Goal: Find specific page/section: Find specific page/section

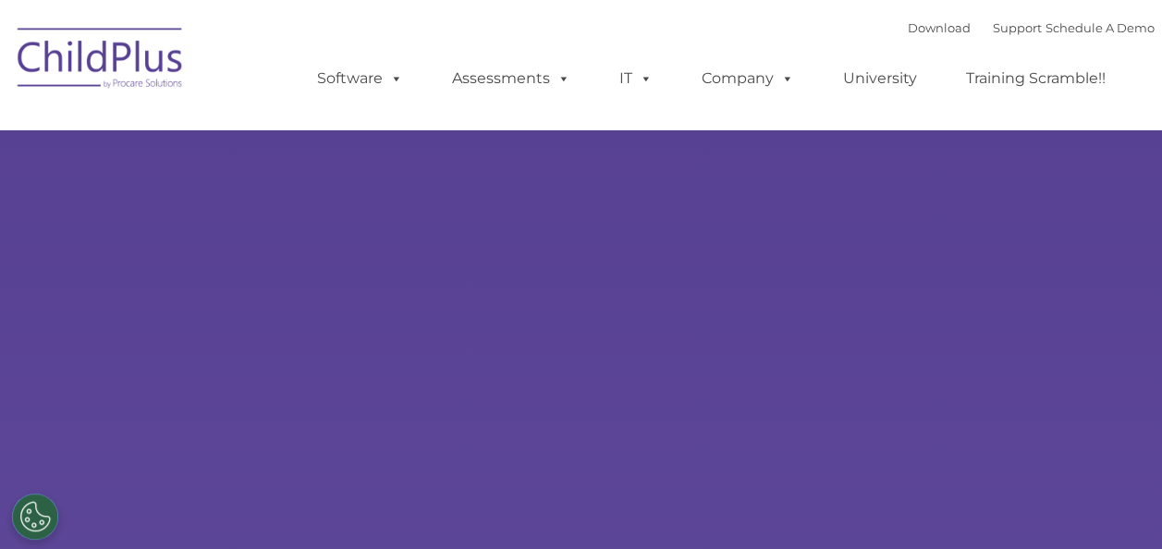
select select "MEDIUM"
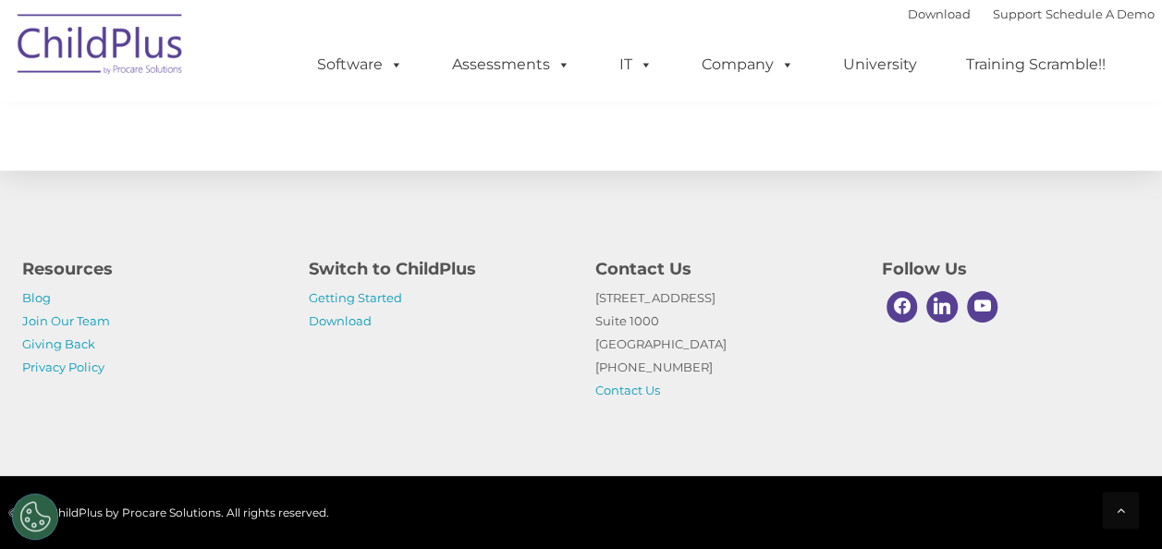
scroll to position [2216, 0]
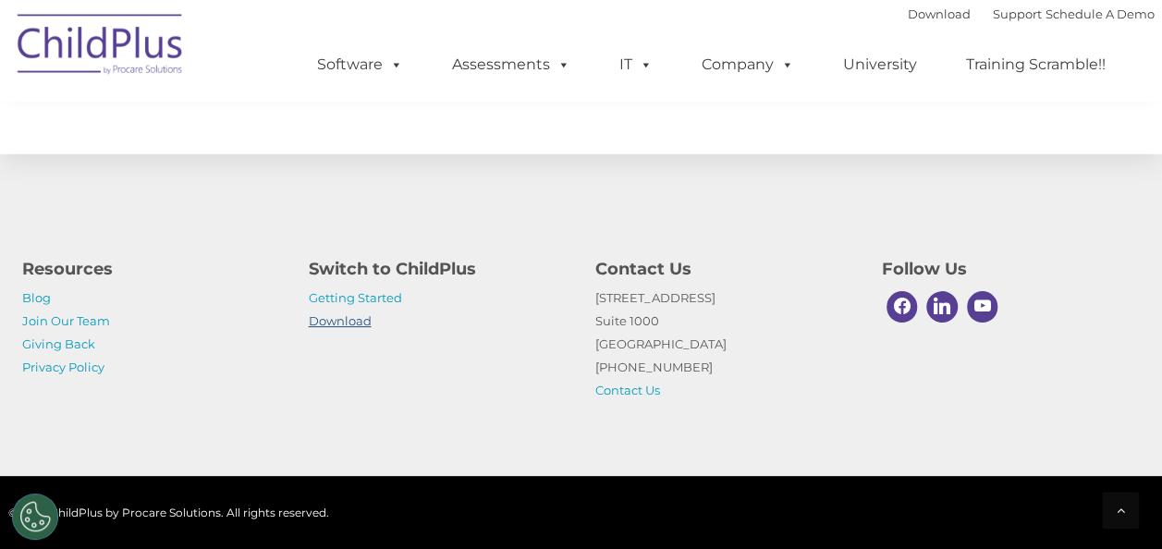
click at [349, 314] on link "Download" at bounding box center [340, 320] width 63 height 15
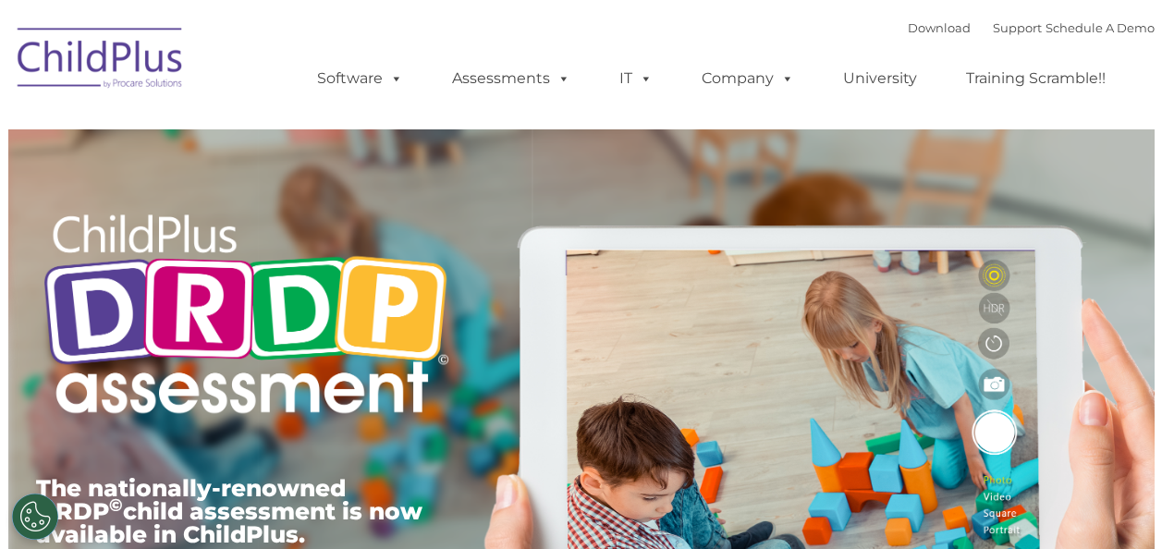
type input ""
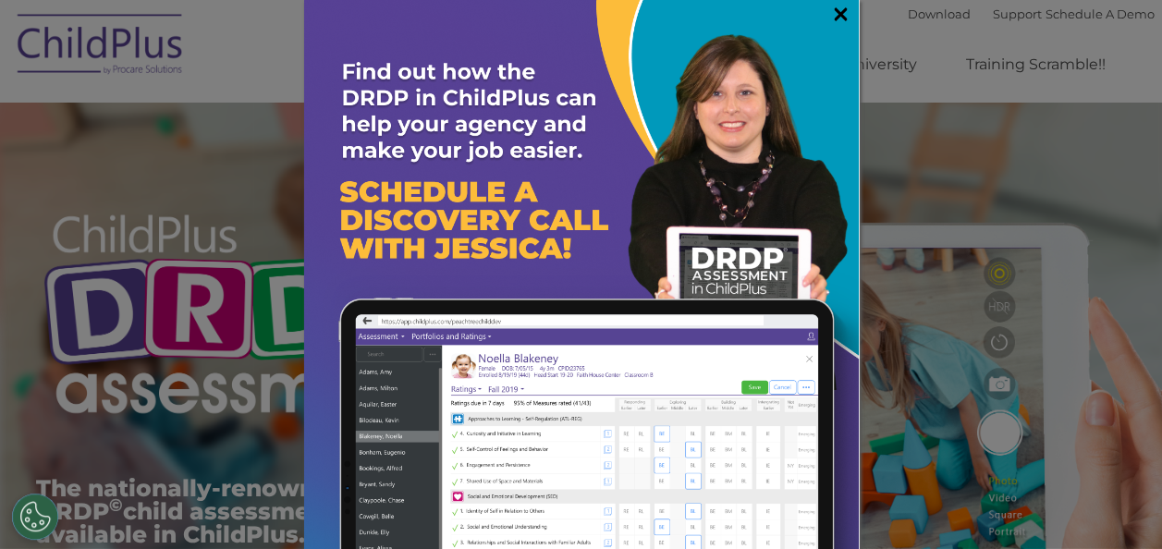
click at [830, 15] on link "×" at bounding box center [840, 14] width 21 height 18
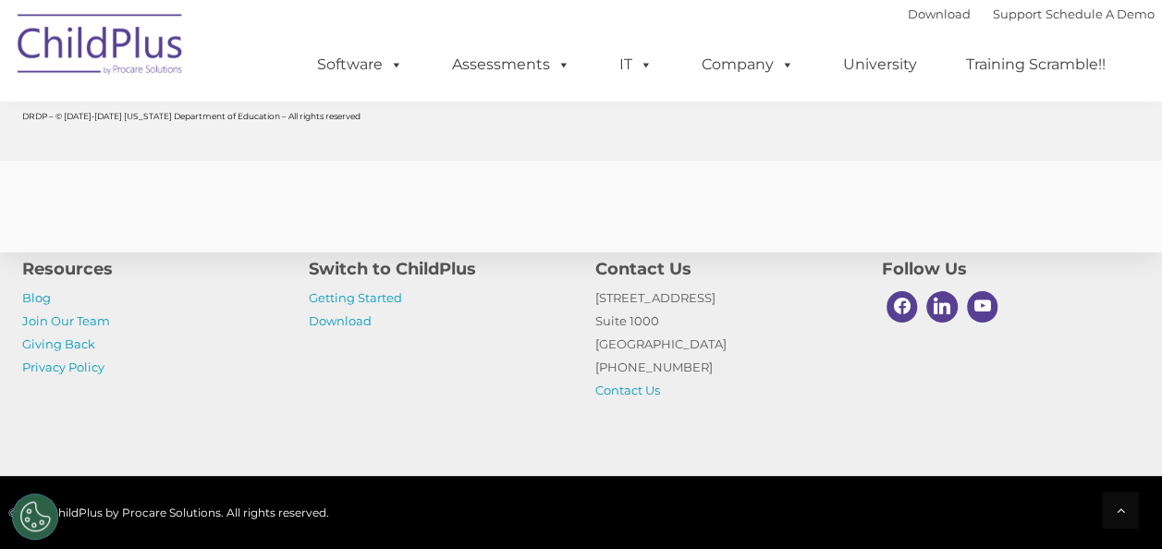
scroll to position [7499, 0]
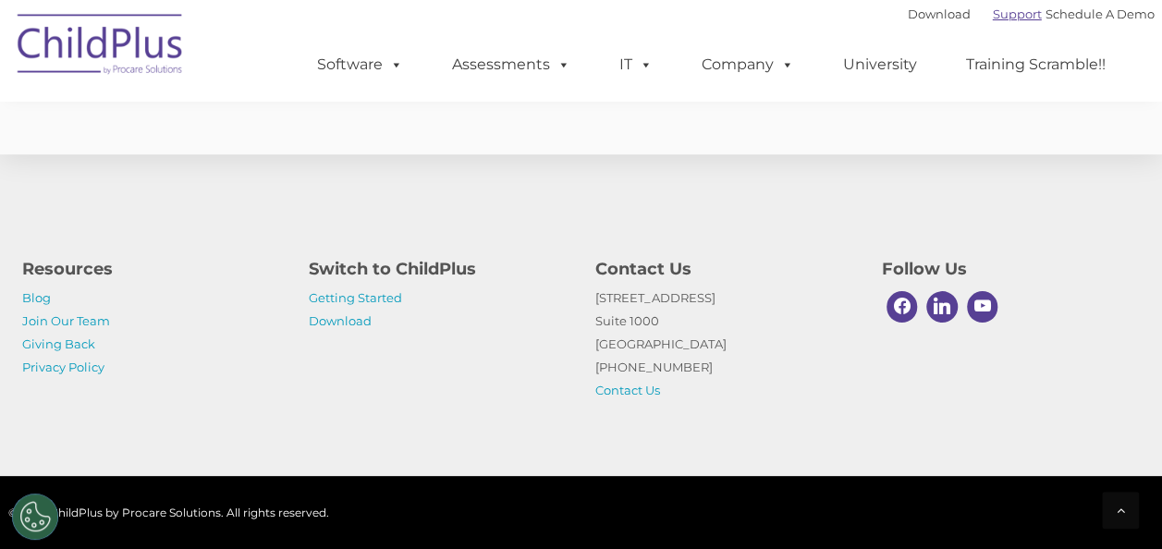
click at [993, 17] on link "Support" at bounding box center [1017, 13] width 49 height 15
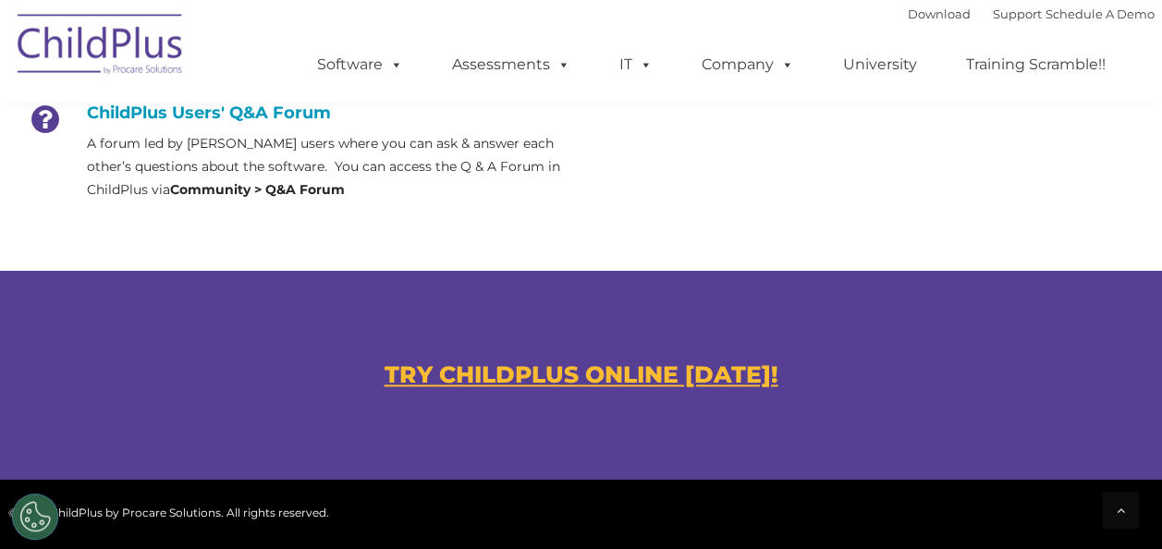
scroll to position [994, 0]
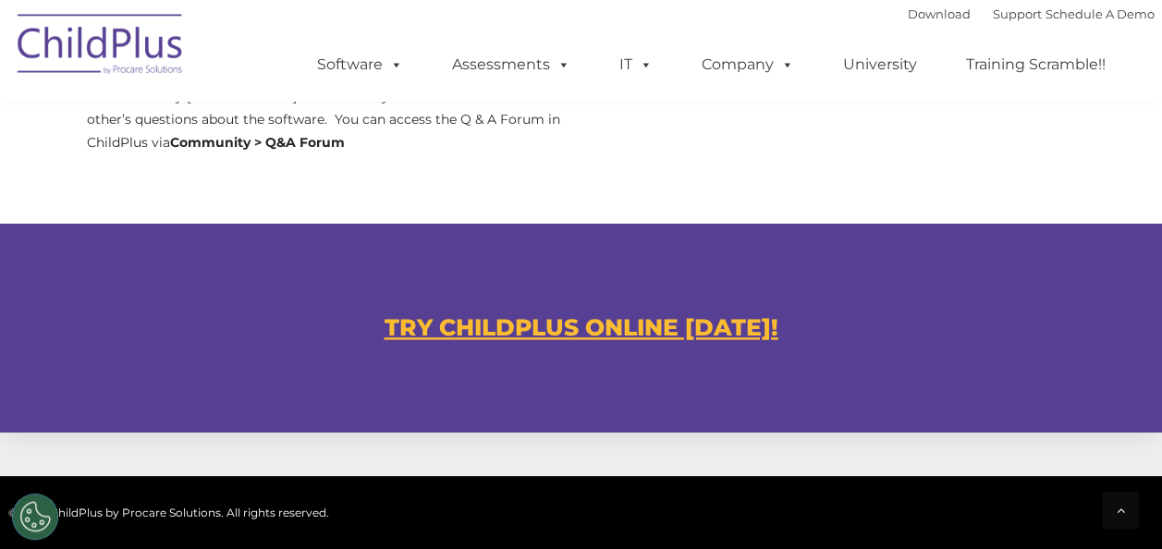
click at [605, 327] on u "TRY CHILDPLUS ONLINE TODAY!" at bounding box center [582, 327] width 394 height 28
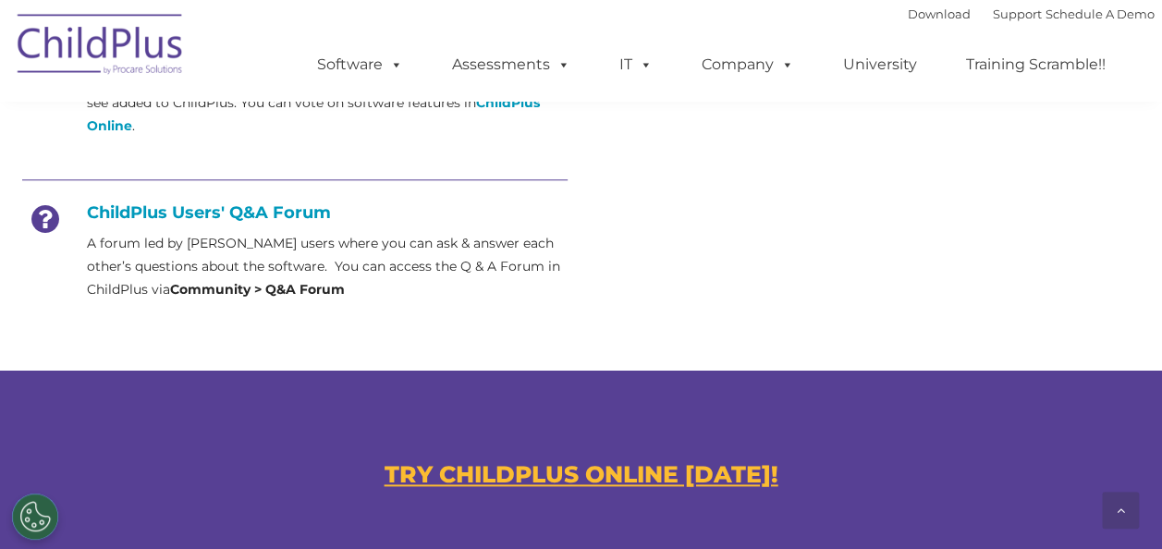
scroll to position [854, 0]
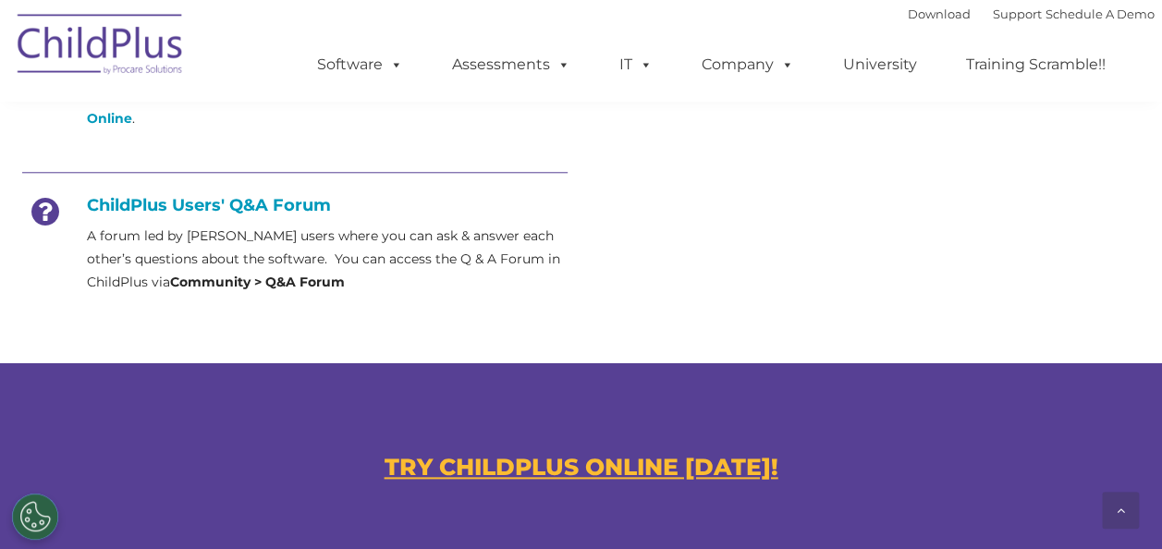
click at [181, 209] on h4 "ChildPlus Users' Q&A Forum" at bounding box center [294, 205] width 545 height 20
click at [201, 288] on strong "Community > Q&A Forum" at bounding box center [257, 282] width 175 height 17
click at [244, 230] on p "A forum led by ChildPlus users where you can ask & answer each other’s question…" at bounding box center [327, 259] width 481 height 69
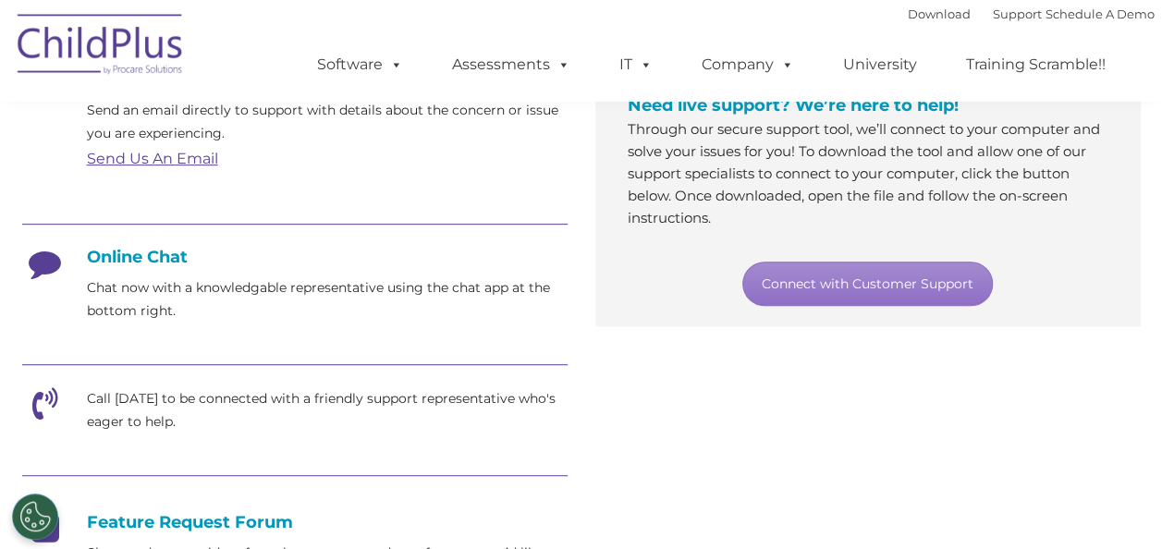
scroll to position [356, 0]
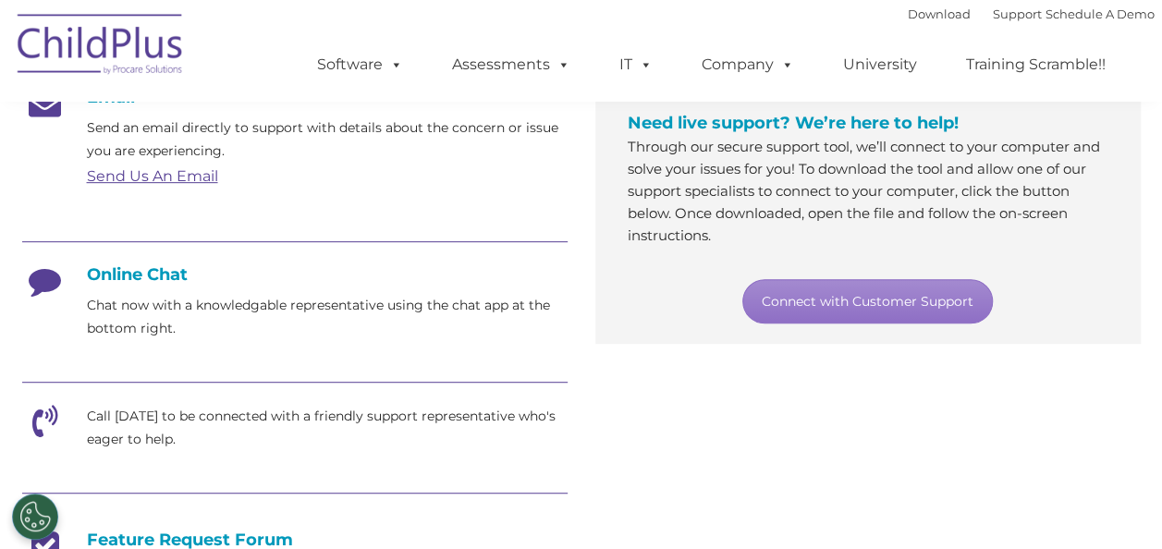
click at [142, 269] on h4 "Online Chat" at bounding box center [294, 274] width 545 height 20
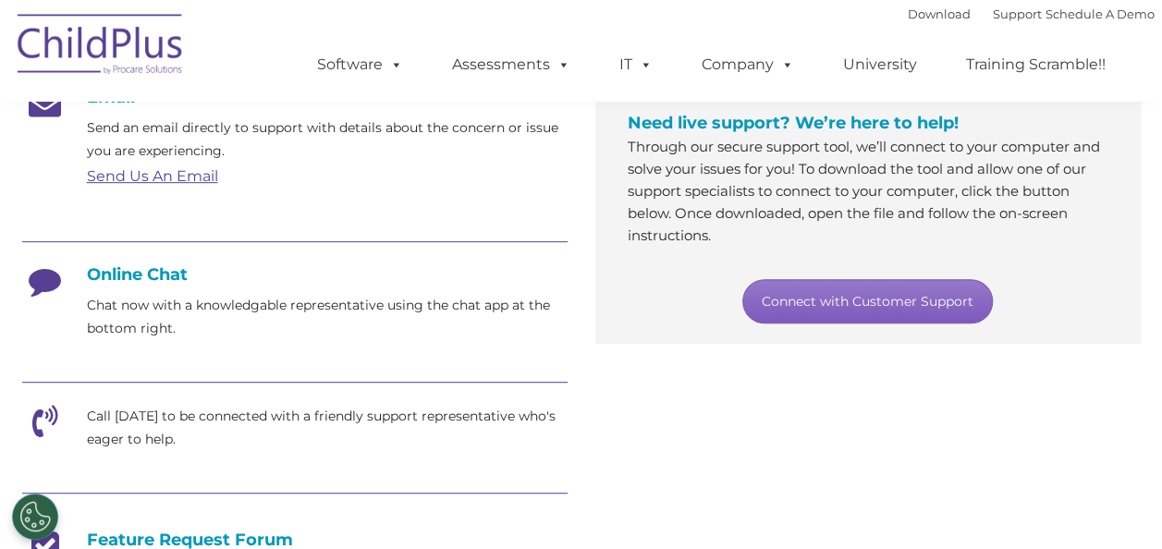
click at [793, 304] on link "Connect with Customer Support" at bounding box center [867, 301] width 251 height 44
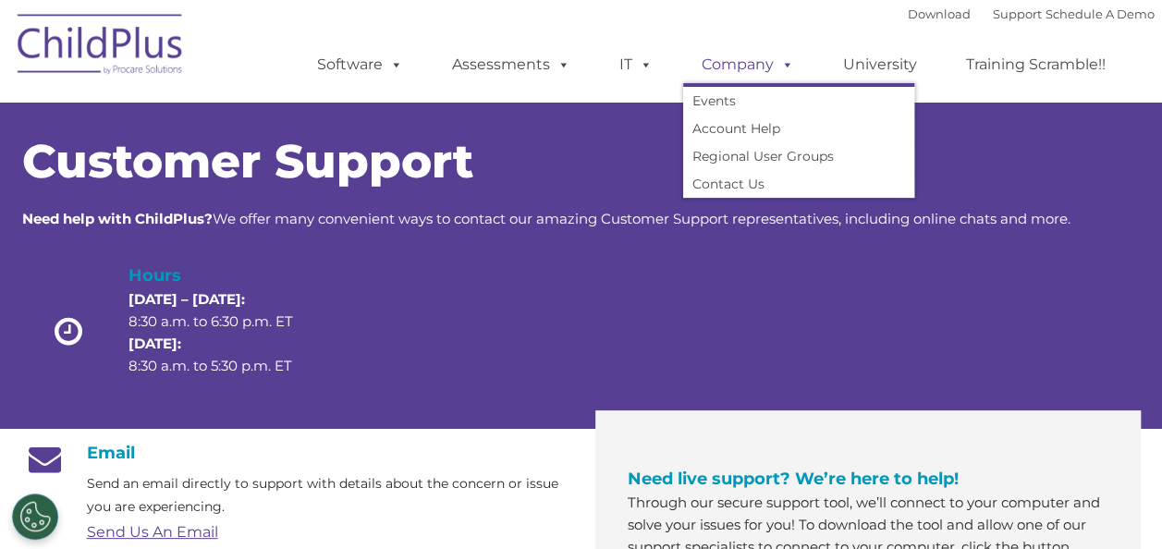
click at [743, 68] on link "Company" at bounding box center [747, 64] width 129 height 37
click at [643, 68] on span at bounding box center [642, 64] width 20 height 18
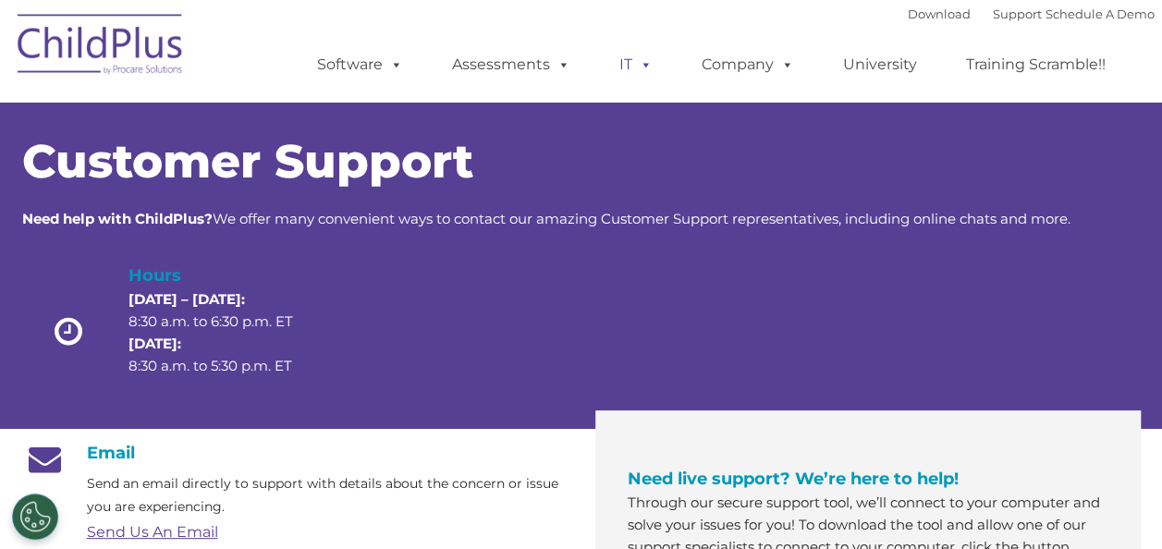
click at [643, 68] on span at bounding box center [642, 64] width 20 height 18
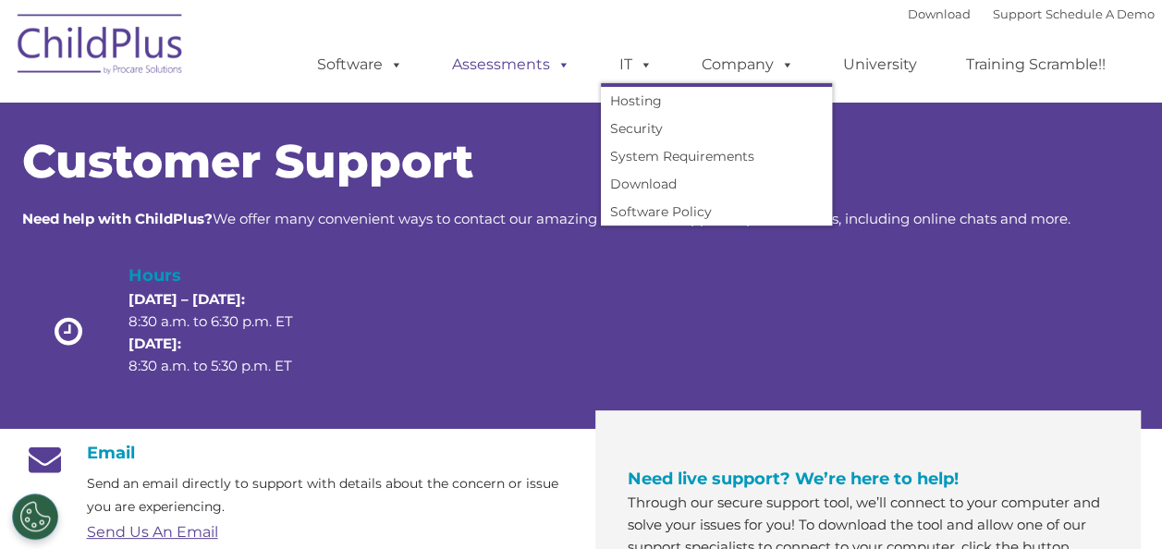
click at [556, 67] on span at bounding box center [560, 64] width 20 height 18
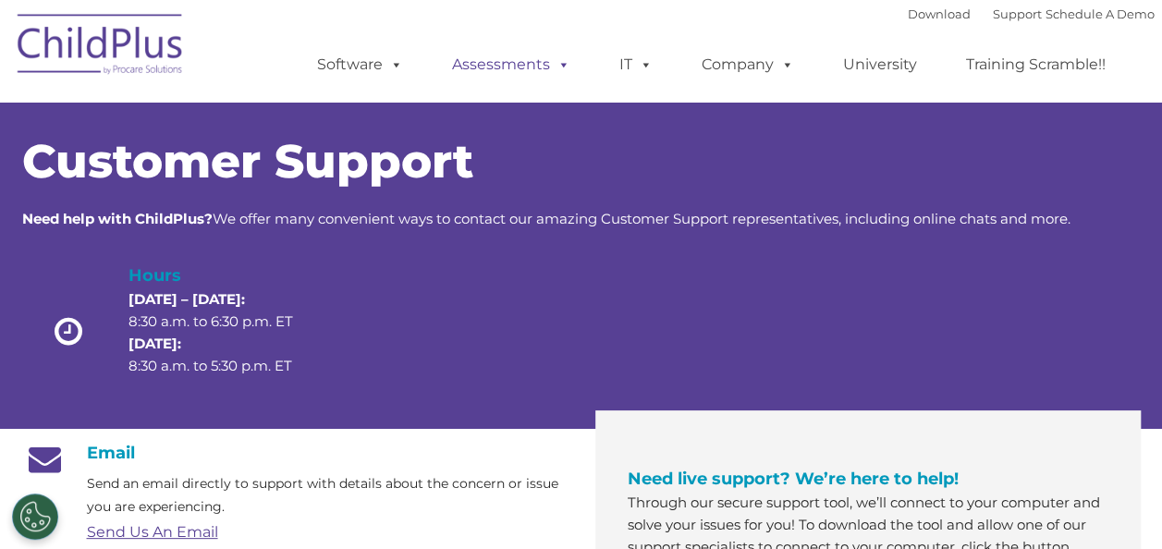
click at [542, 58] on link "Assessments" at bounding box center [511, 64] width 155 height 37
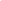
click at [0, 0] on html at bounding box center [0, 0] width 0 height 0
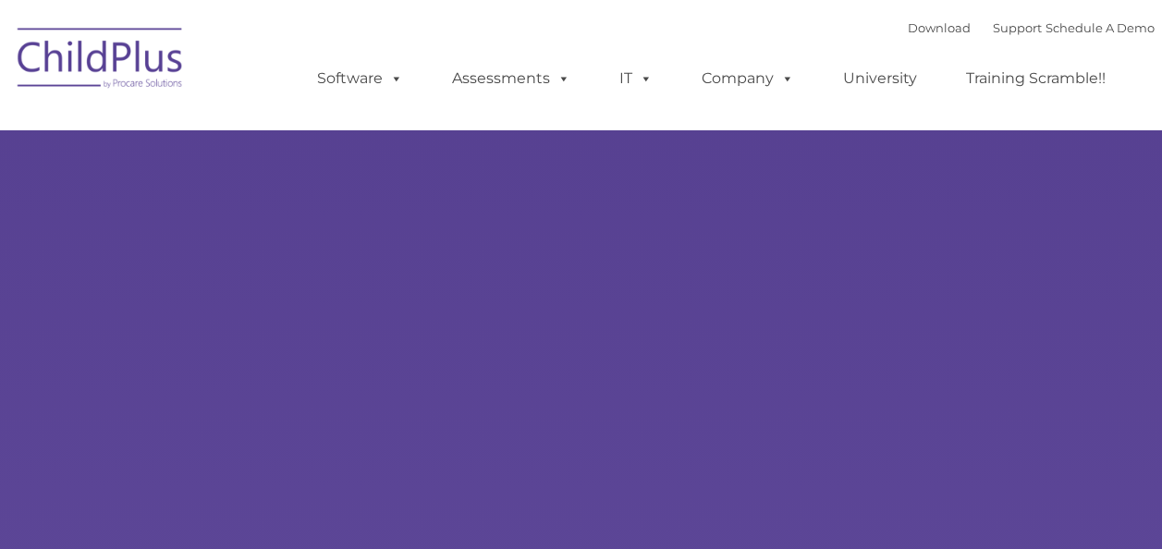
type input ""
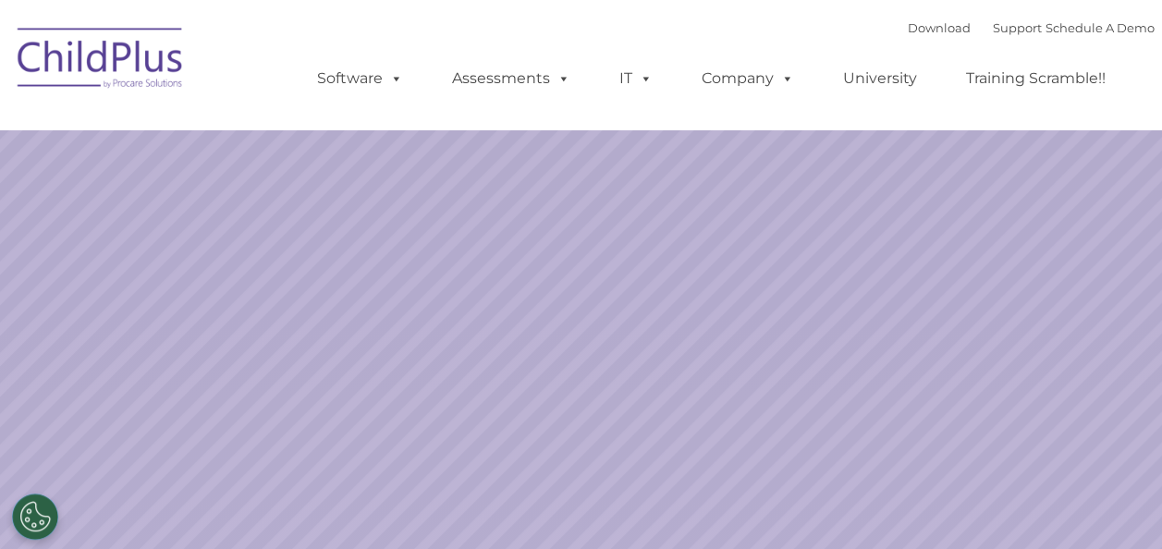
select select "MEDIUM"
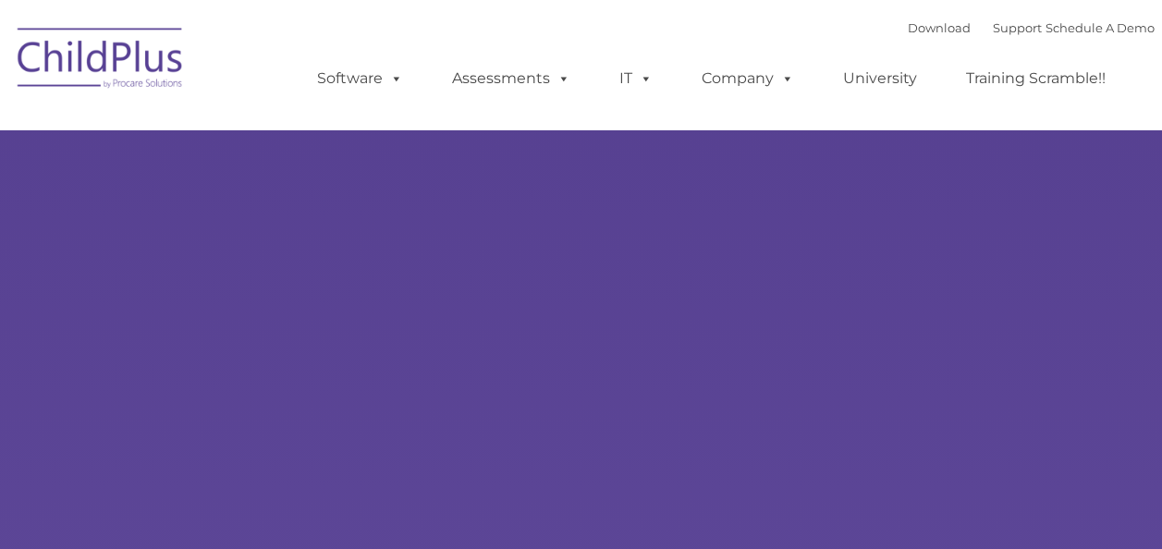
type input ""
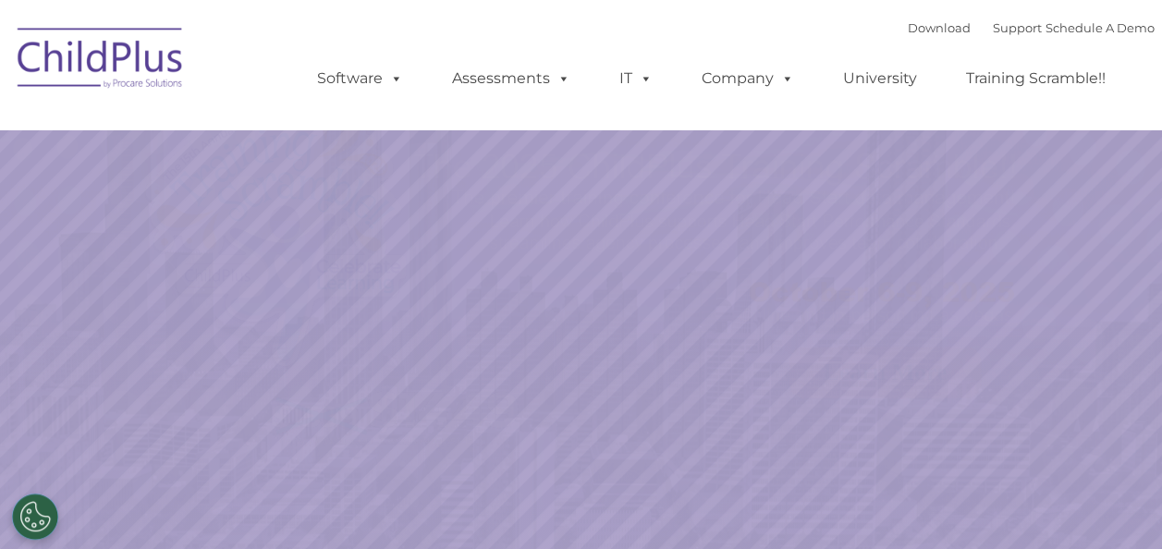
select select "MEDIUM"
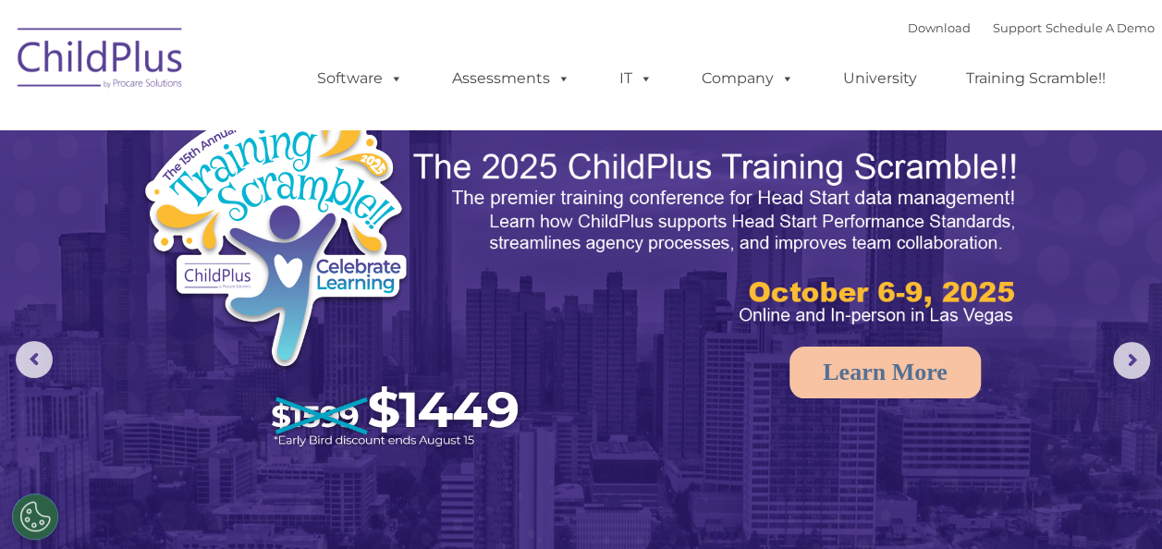
click at [157, 68] on img at bounding box center [100, 61] width 185 height 92
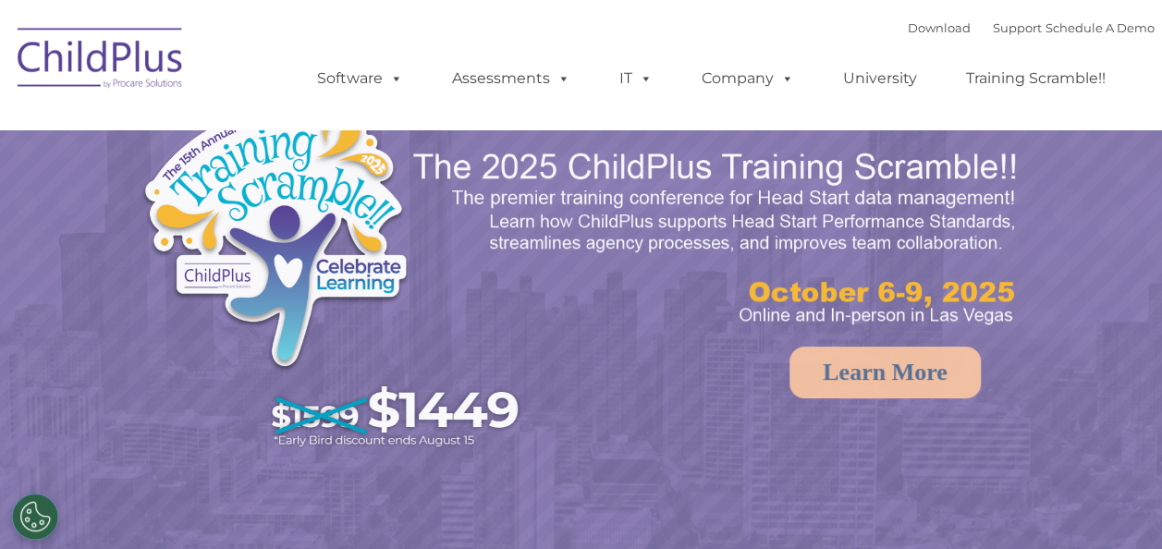
select select "MEDIUM"
